Goal: Navigation & Orientation: Find specific page/section

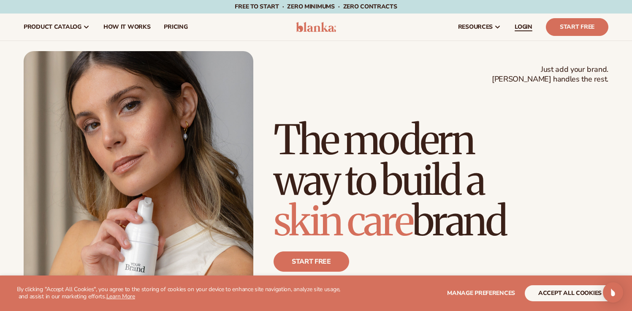
click at [531, 28] on span "LOGIN" at bounding box center [524, 27] width 18 height 7
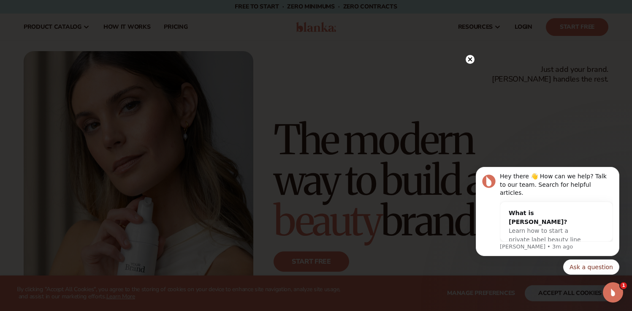
click at [470, 60] on icon at bounding box center [470, 59] width 4 height 4
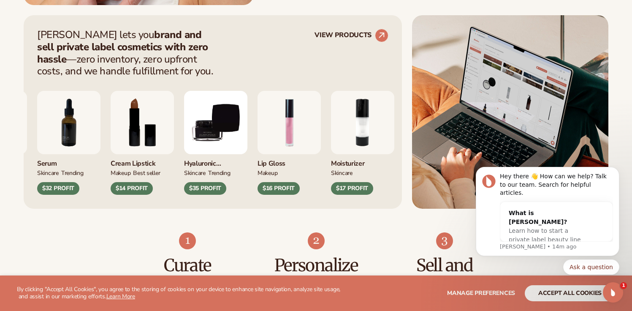
scroll to position [374, 0]
